Goal: Transaction & Acquisition: Purchase product/service

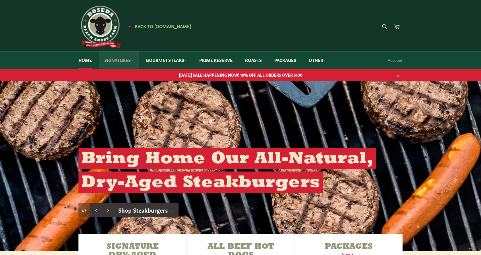
click at [123, 60] on link "Signatures" at bounding box center [119, 59] width 40 height 17
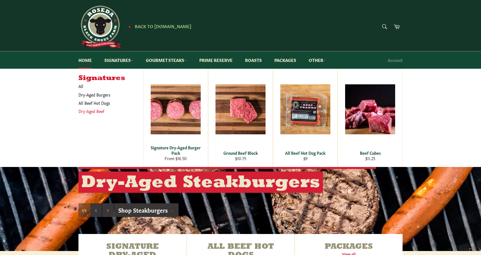
click at [89, 112] on link "Dry-Aged Beef" at bounding box center [107, 111] width 62 height 8
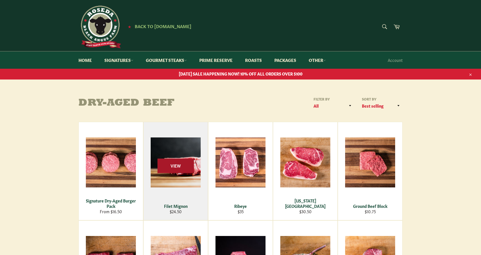
click at [185, 169] on span "View" at bounding box center [175, 166] width 36 height 14
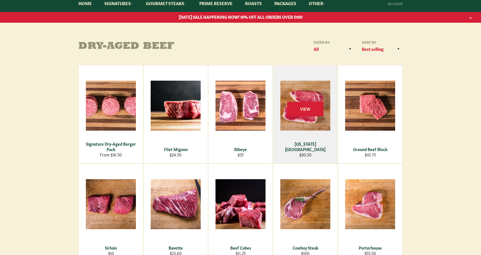
scroll to position [85, 0]
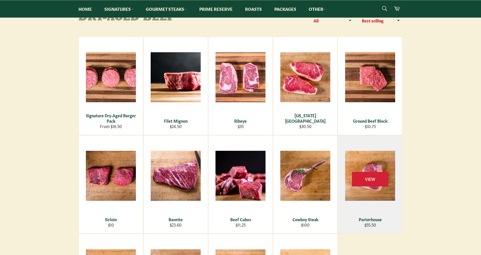
click at [380, 189] on div "View" at bounding box center [370, 185] width 64 height 98
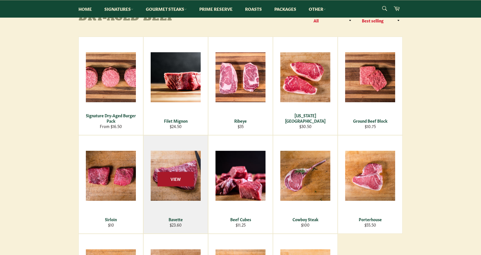
click at [189, 182] on span "View" at bounding box center [175, 179] width 36 height 14
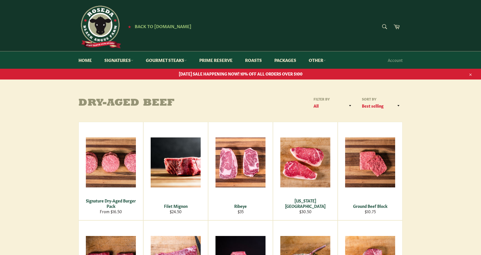
scroll to position [0, 0]
click at [284, 62] on link "Packages" at bounding box center [284, 59] width 33 height 17
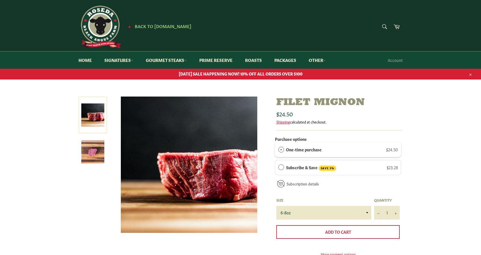
click at [91, 159] on img at bounding box center [92, 151] width 23 height 23
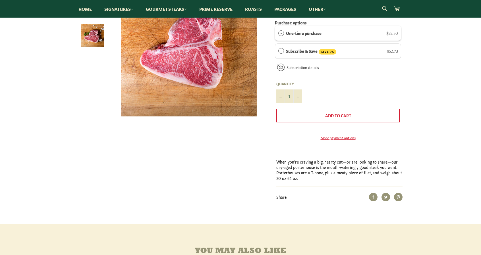
scroll to position [142, 0]
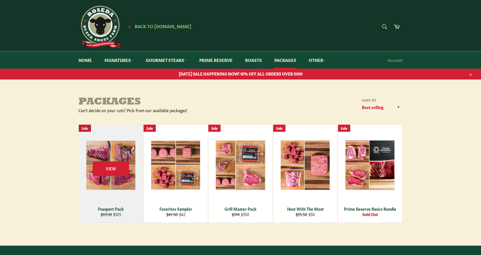
click at [111, 153] on div "View" at bounding box center [111, 174] width 64 height 98
